Goal: Transaction & Acquisition: Book appointment/travel/reservation

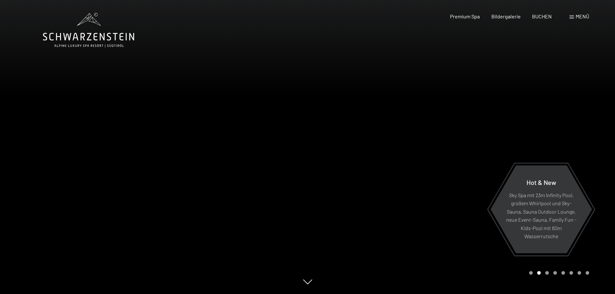
click at [86, 64] on div at bounding box center [154, 147] width 308 height 294
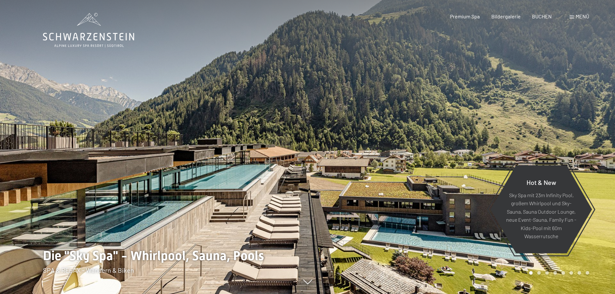
click at [568, 17] on div "Buchen Anfragen Premium Spa Bildergalerie BUCHEN Menü DE IT EN Gutschein Bilder…" at bounding box center [509, 16] width 162 height 7
click at [575, 17] on div "Menü" at bounding box center [580, 16] width 20 height 7
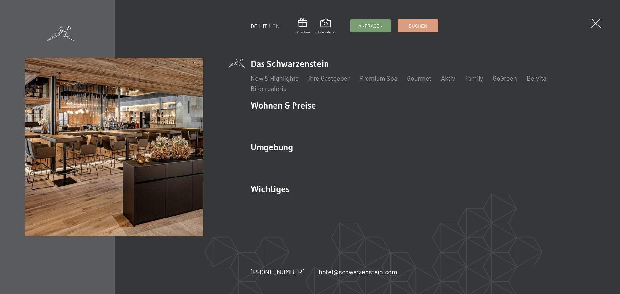
click at [266, 25] on link "IT" at bounding box center [265, 25] width 5 height 7
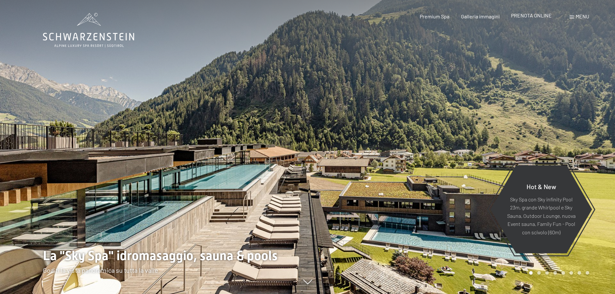
click at [541, 17] on span "PRENOTA ONLINE" at bounding box center [531, 15] width 41 height 6
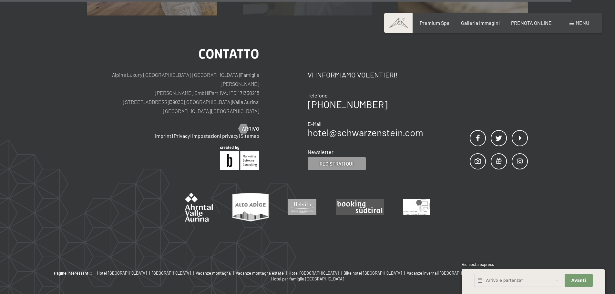
scroll to position [2073, 0]
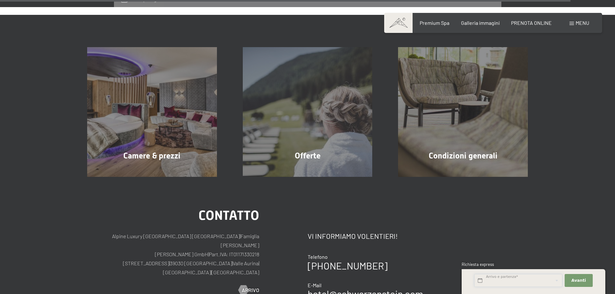
click at [505, 283] on input "text" at bounding box center [518, 280] width 88 height 13
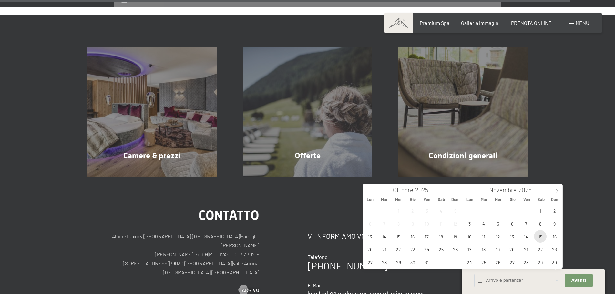
click at [542, 237] on span "15" at bounding box center [540, 236] width 13 height 13
click at [465, 249] on span "17" at bounding box center [470, 249] width 13 height 13
type input "Sab. 15/11/2025 - Lun. 17/11/2025"
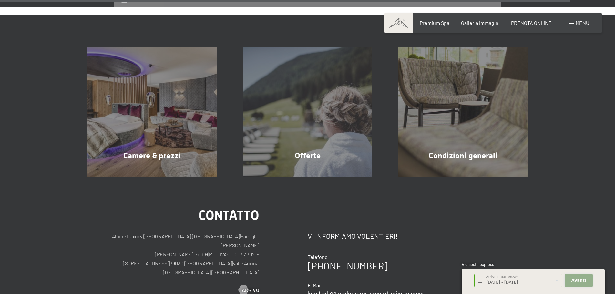
click at [576, 280] on span "Avanti" at bounding box center [579, 281] width 15 height 6
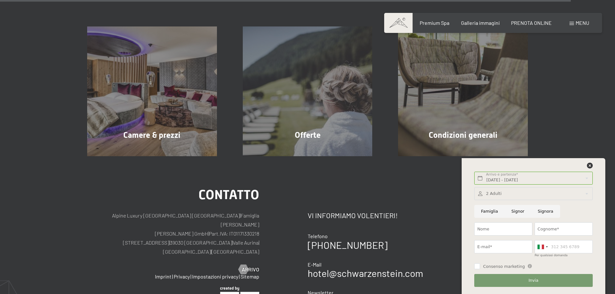
scroll to position [2105, 0]
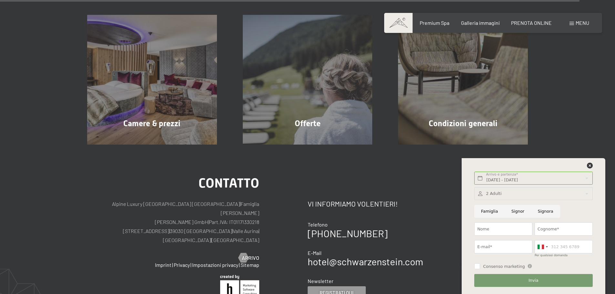
click at [584, 164] on div at bounding box center [534, 167] width 120 height 9
click at [586, 163] on div at bounding box center [534, 167] width 120 height 9
click at [589, 164] on icon at bounding box center [590, 166] width 6 height 6
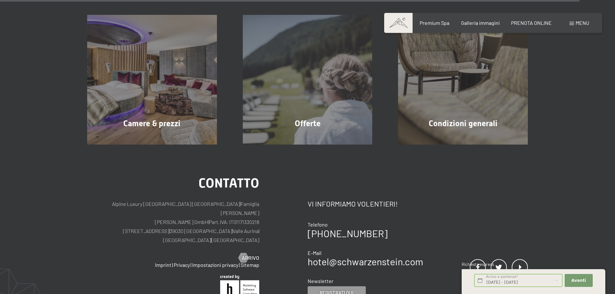
click at [534, 19] on div "Prenotazione Richiesta Premium Spa Galleria immagini PRENOTA ONLINE Menu DE IT …" at bounding box center [493, 22] width 192 height 7
click at [532, 23] on span "PRENOTA ONLINE" at bounding box center [531, 22] width 41 height 6
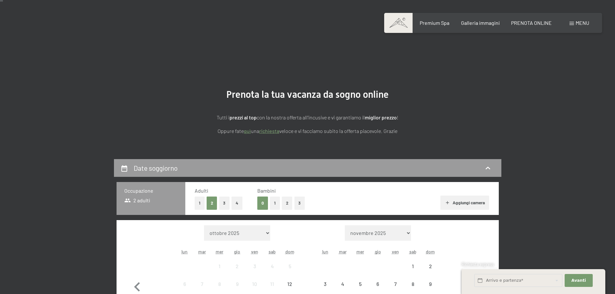
scroll to position [129, 0]
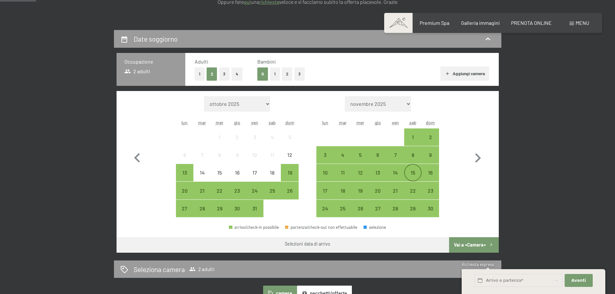
click at [416, 172] on div "15" at bounding box center [413, 178] width 16 height 16
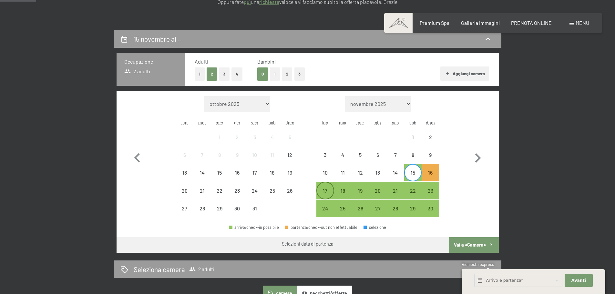
click at [325, 187] on div "17" at bounding box center [325, 190] width 16 height 16
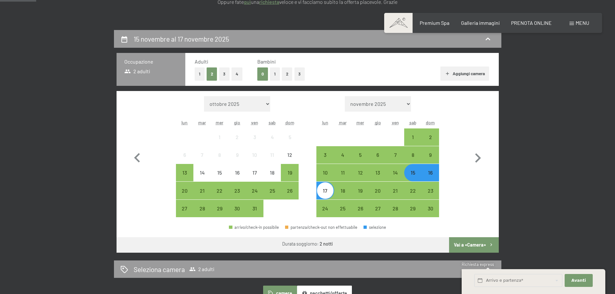
click at [481, 245] on button "Vai a «Camera»" at bounding box center [473, 245] width 49 height 16
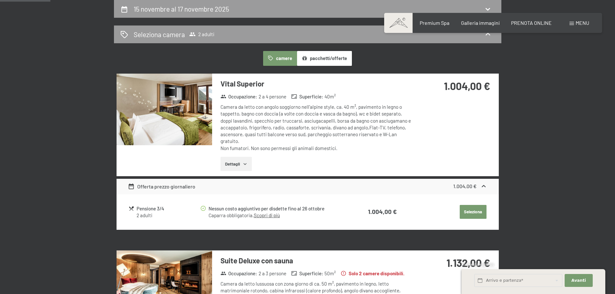
scroll to position [0, 0]
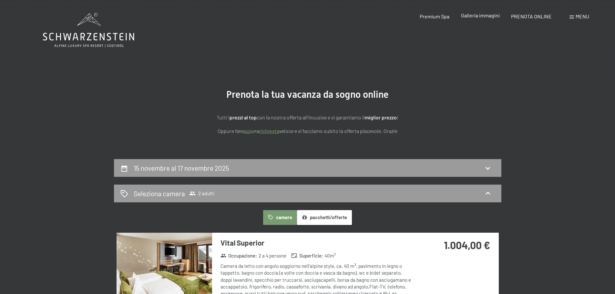
click at [477, 16] on span "Galleria immagini" at bounding box center [480, 15] width 39 height 6
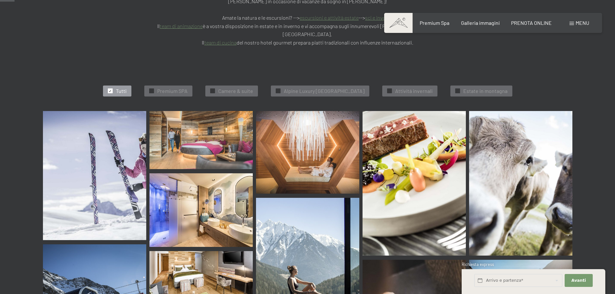
click at [181, 111] on img at bounding box center [201, 140] width 103 height 58
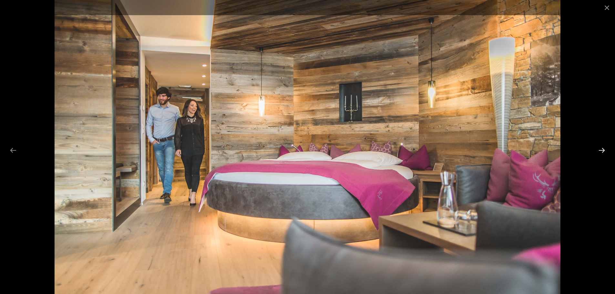
click at [604, 150] on button "Next slide" at bounding box center [602, 150] width 14 height 13
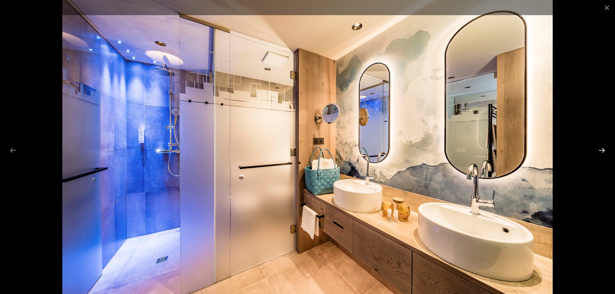
click at [604, 150] on button "Next slide" at bounding box center [602, 150] width 14 height 13
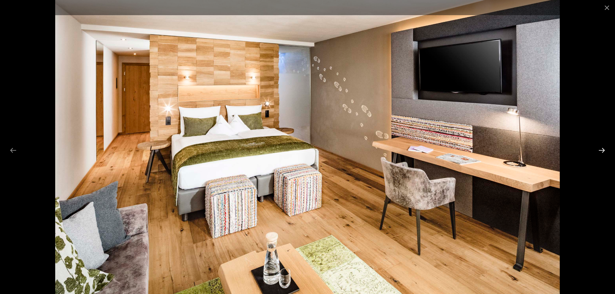
click at [604, 150] on button "Next slide" at bounding box center [602, 150] width 14 height 13
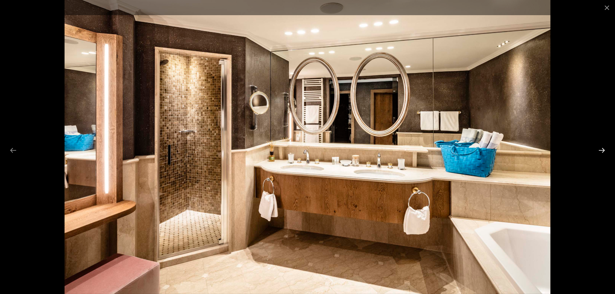
click at [604, 150] on button "Next slide" at bounding box center [602, 150] width 14 height 13
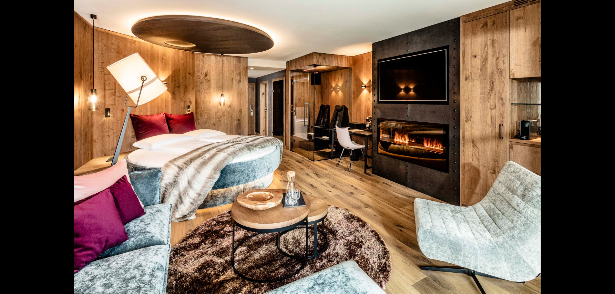
click at [604, 150] on button "Next slide" at bounding box center [606, 150] width 14 height 13
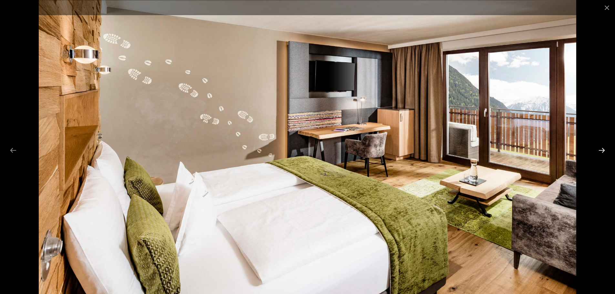
click at [604, 150] on button "Next slide" at bounding box center [602, 150] width 14 height 13
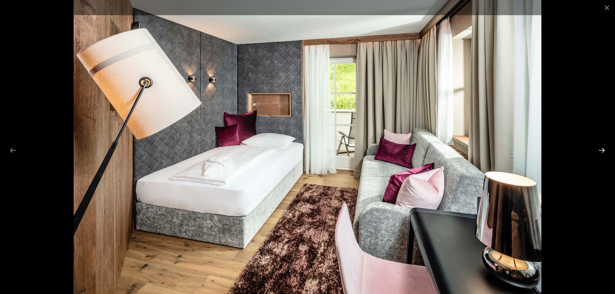
click at [604, 150] on button "Next slide" at bounding box center [602, 150] width 14 height 13
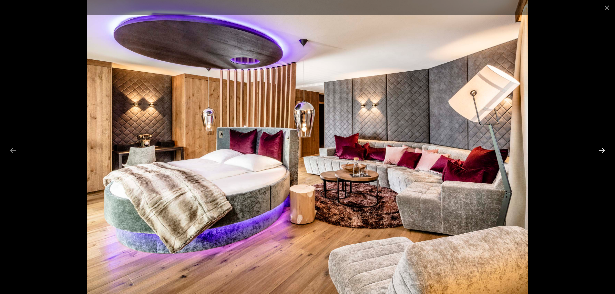
click at [604, 150] on button "Next slide" at bounding box center [602, 150] width 14 height 13
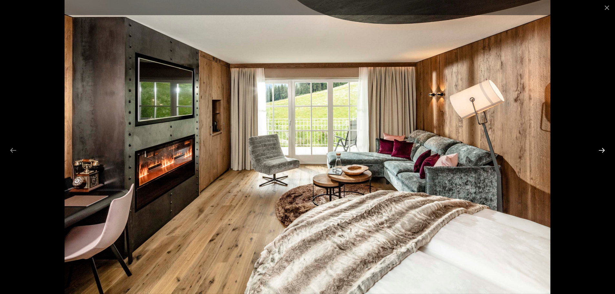
click at [604, 150] on button "Next slide" at bounding box center [602, 150] width 14 height 13
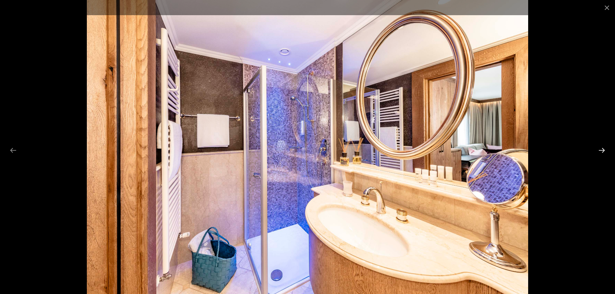
click at [604, 150] on button "Next slide" at bounding box center [602, 150] width 14 height 13
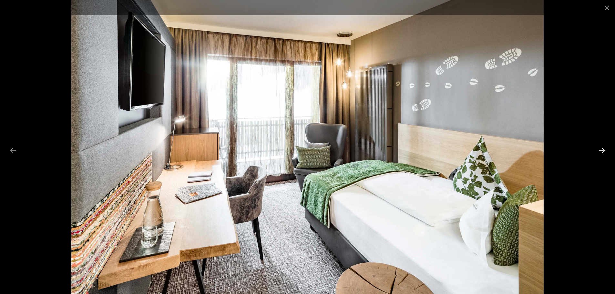
click at [604, 150] on button "Next slide" at bounding box center [602, 150] width 14 height 13
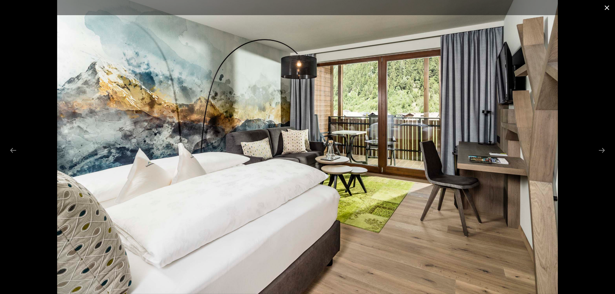
click at [609, 7] on button "Close gallery" at bounding box center [607, 7] width 16 height 15
